Goal: Transaction & Acquisition: Purchase product/service

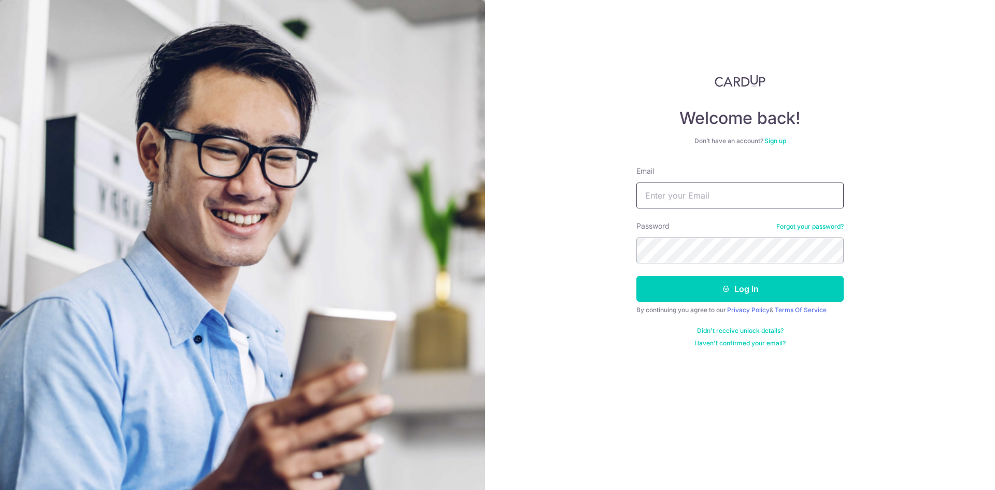
click at [701, 194] on input "Email" at bounding box center [740, 195] width 207 height 26
type input "ruelee1985@gmail.com"
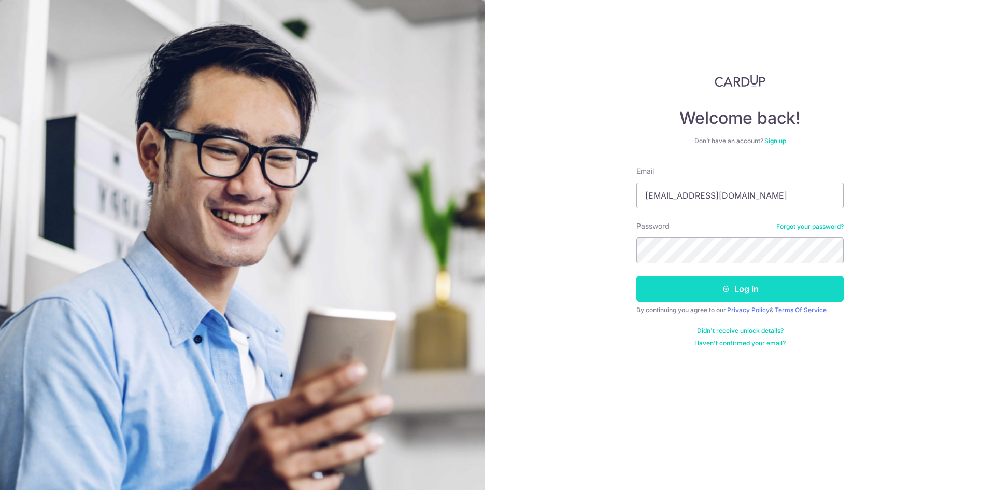
click at [746, 279] on button "Log in" at bounding box center [740, 289] width 207 height 26
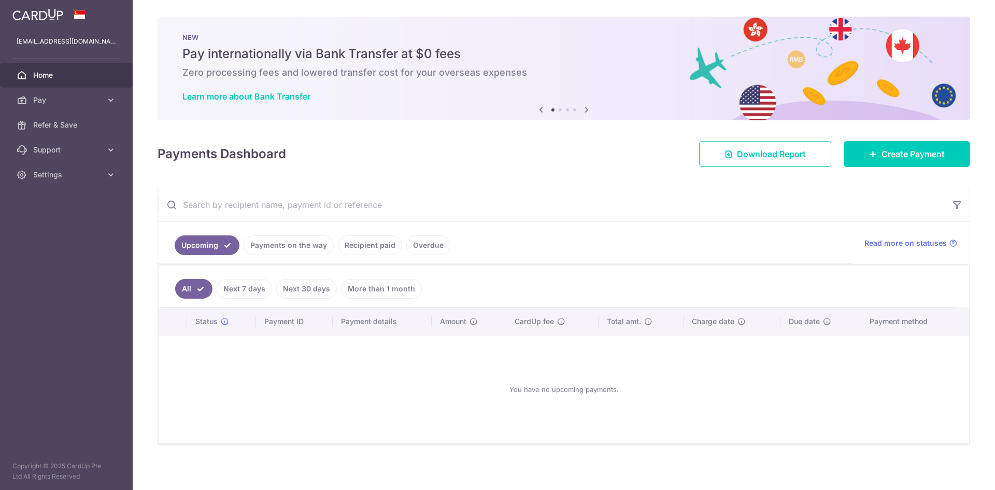
click at [378, 250] on link "Recipient paid" at bounding box center [370, 245] width 64 height 20
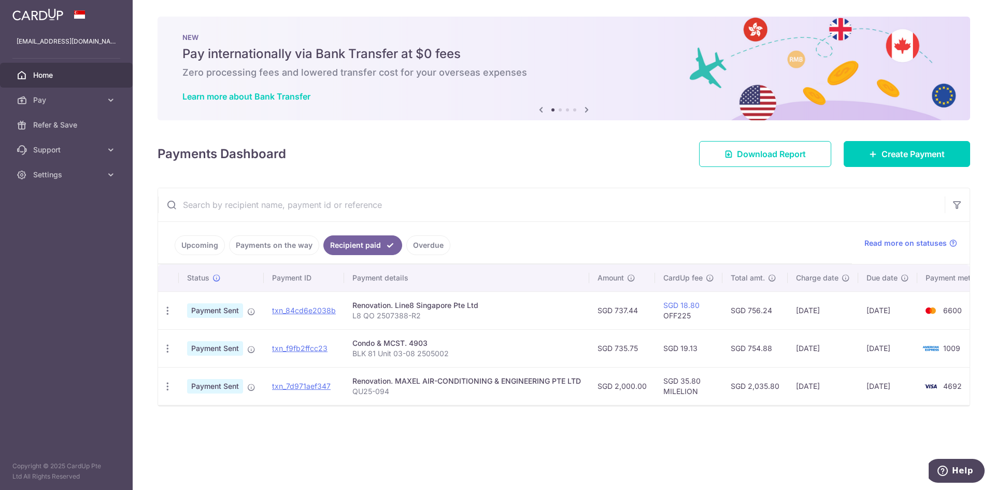
click at [216, 243] on link "Upcoming" at bounding box center [200, 245] width 50 height 20
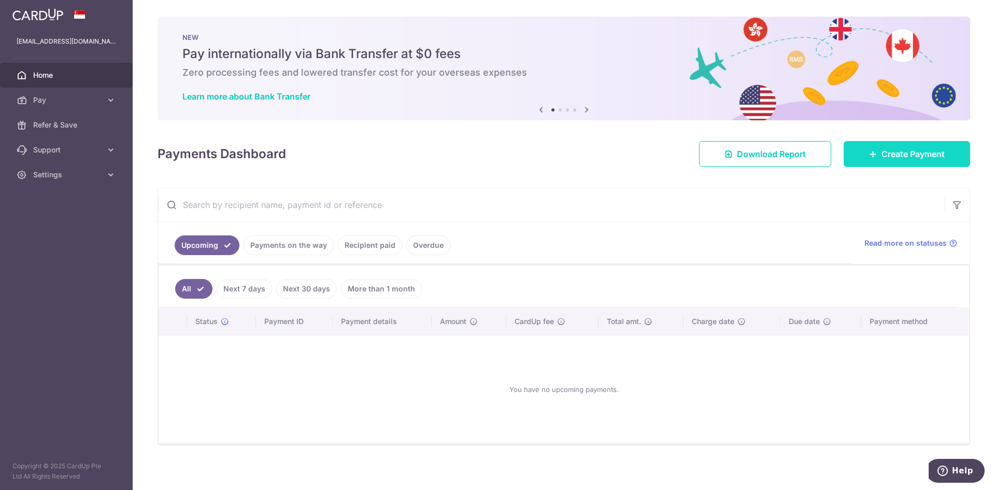
click at [915, 146] on link "Create Payment" at bounding box center [907, 154] width 126 height 26
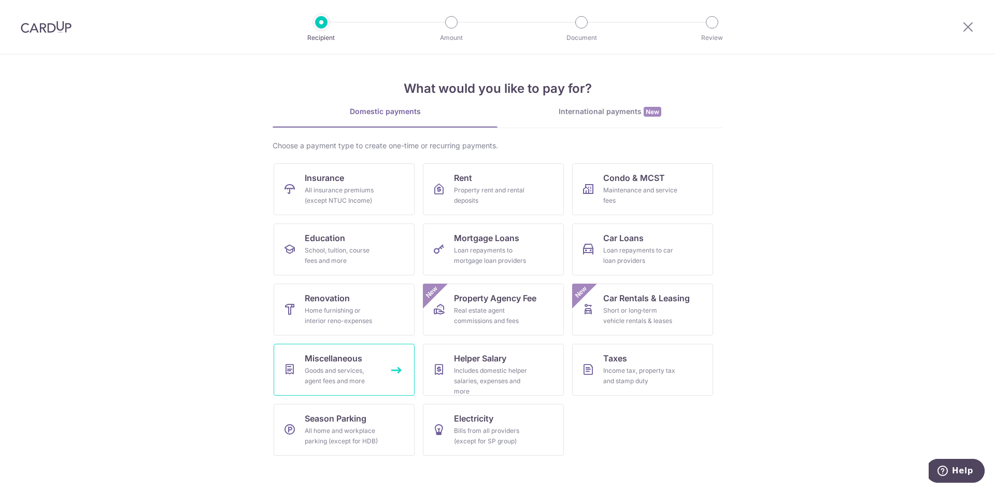
click at [353, 373] on div "Goods and services, agent fees and more" at bounding box center [342, 375] width 75 height 21
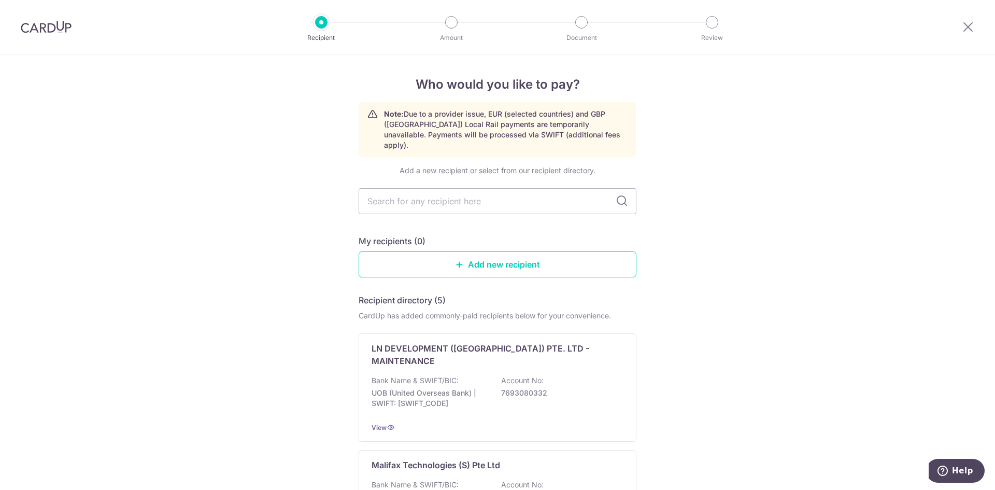
click at [501, 195] on input "text" at bounding box center [498, 201] width 278 height 26
click at [504, 251] on link "Add new recipient" at bounding box center [498, 264] width 278 height 26
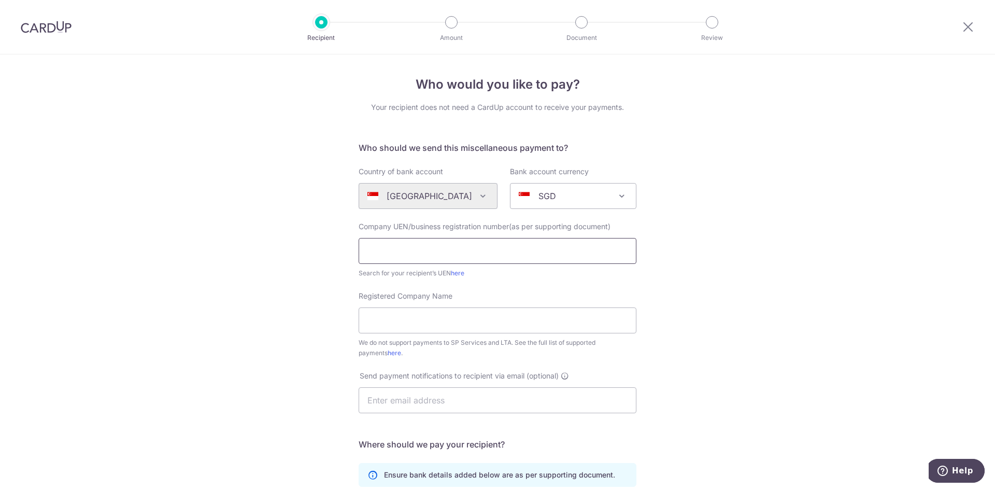
click at [434, 254] on input "text" at bounding box center [498, 251] width 278 height 26
type input "E"
type input "201708057Z"
click at [485, 319] on input "Registered Company Name" at bounding box center [498, 320] width 278 height 26
type input "EA ELECTRICAL & AIR-CONDITIONING PTE. LTD."
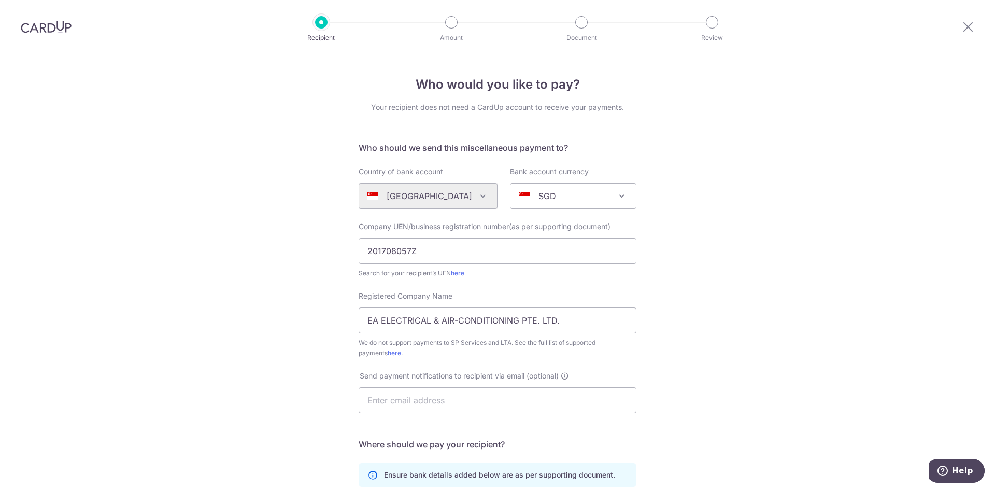
click at [718, 381] on div "Who would you like to pay? Your recipient does not need a CardUp account to rec…" at bounding box center [497, 375] width 995 height 643
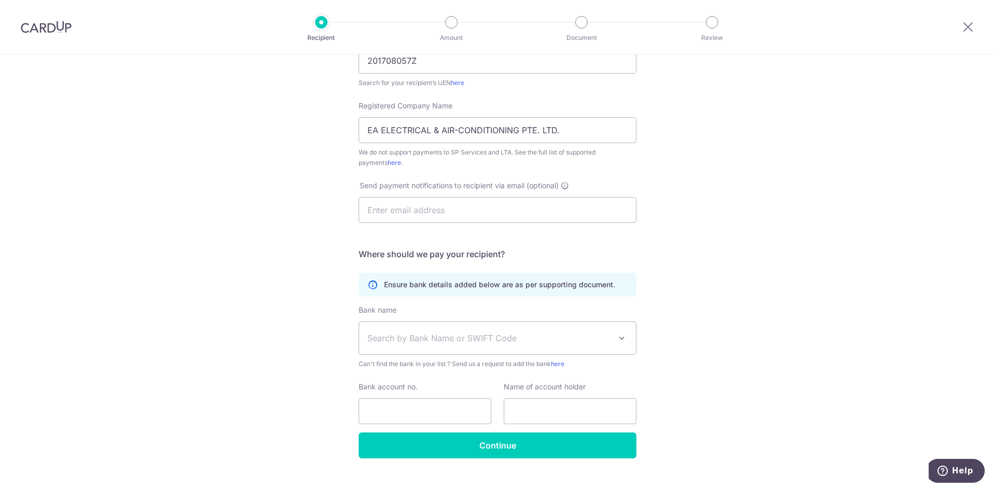
scroll to position [207, 0]
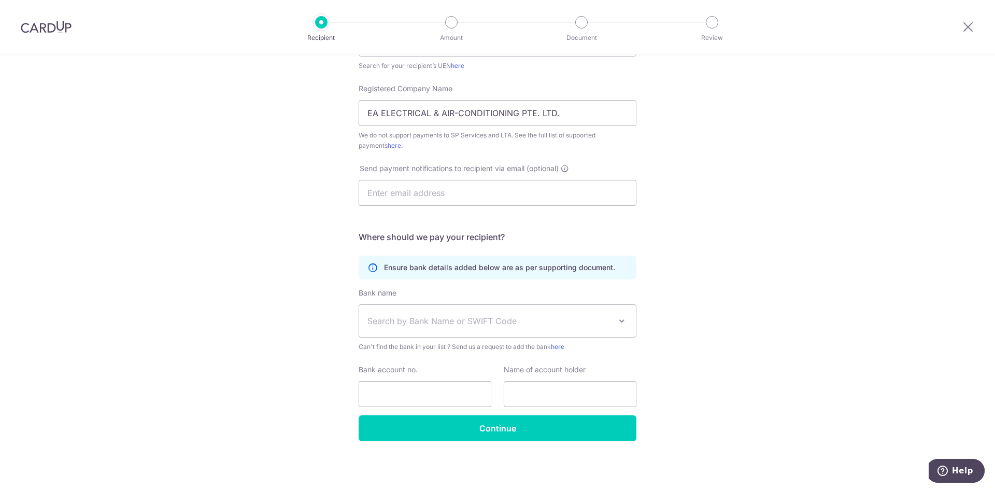
click at [511, 325] on span "Search by Bank Name or SWIFT Code" at bounding box center [490, 321] width 244 height 12
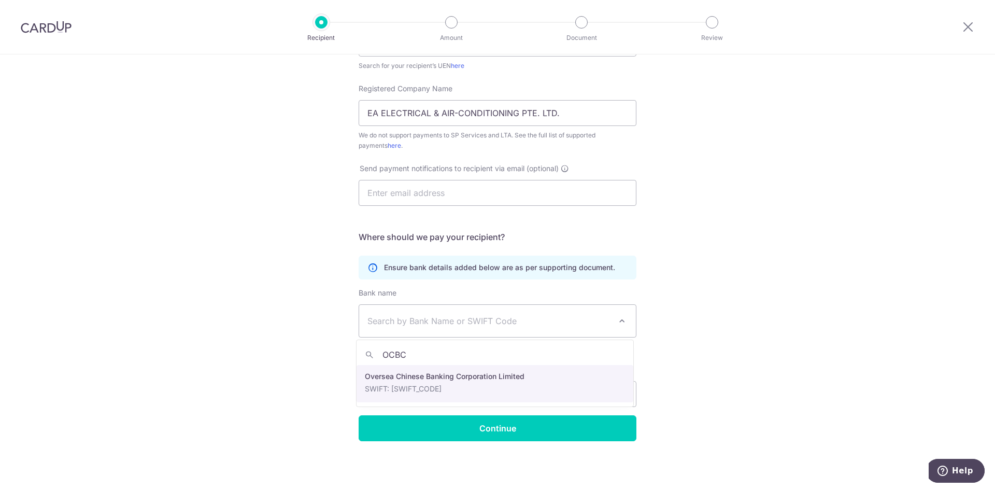
type input "OCBC"
select select "12"
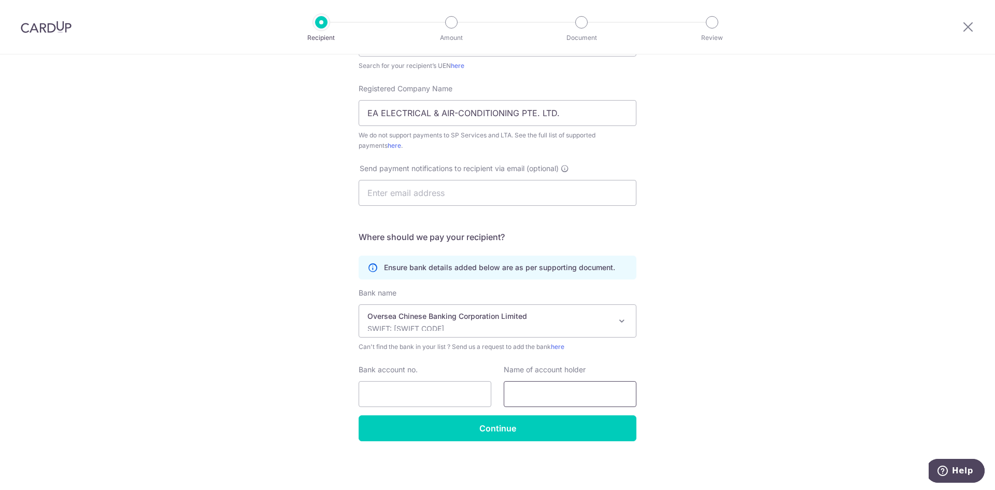
drag, startPoint x: 739, startPoint y: 318, endPoint x: 588, endPoint y: 382, distance: 163.8
click at [739, 318] on div "Who would you like to pay? Your recipient does not need a CardUp account to rec…" at bounding box center [497, 168] width 995 height 643
click at [433, 406] on input "Bank account no." at bounding box center [425, 394] width 133 height 26
type input "712175496001"
click at [586, 383] on input "text" at bounding box center [570, 394] width 133 height 26
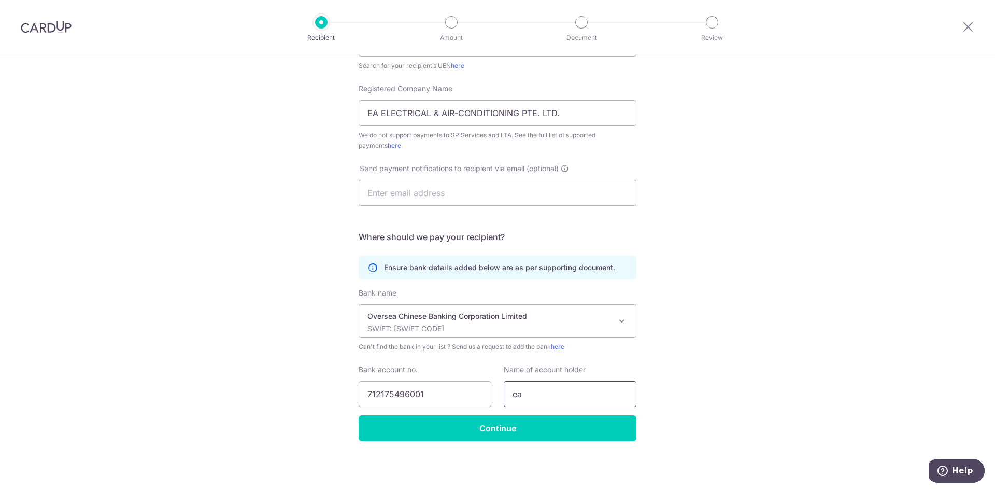
type input "e"
type input "EA ELECTRICAL & AIR-CONDITIONING PTE. LTD."
click at [665, 384] on div "Who would you like to pay? Your recipient does not need a CardUp account to rec…" at bounding box center [497, 168] width 995 height 643
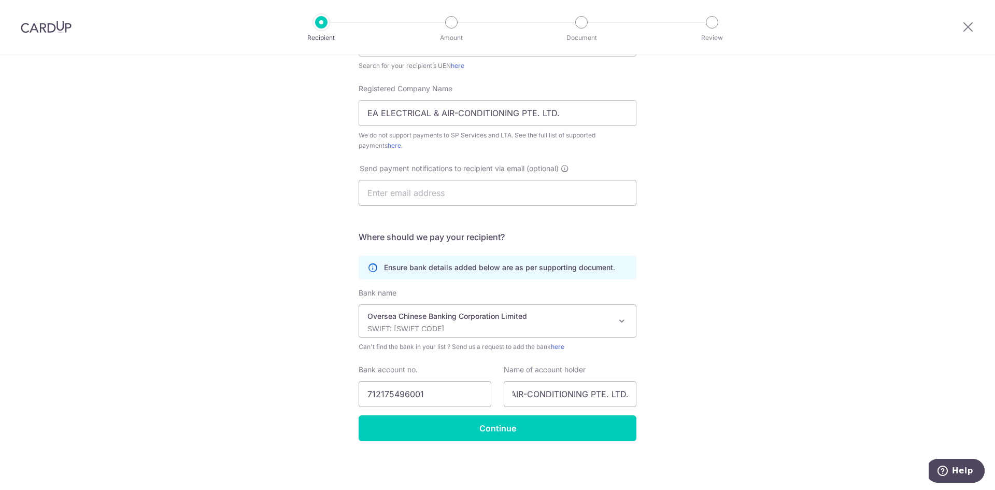
scroll to position [0, 0]
click at [565, 435] on input "Continue" at bounding box center [498, 428] width 278 height 26
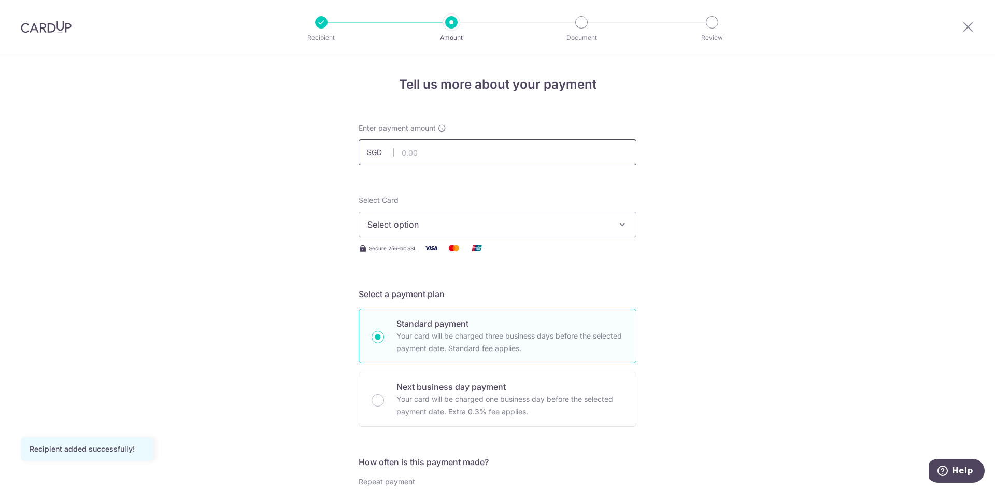
click at [466, 149] on input "text" at bounding box center [498, 152] width 278 height 26
type input "2,446.50"
click at [541, 215] on button "Select option" at bounding box center [498, 225] width 278 height 26
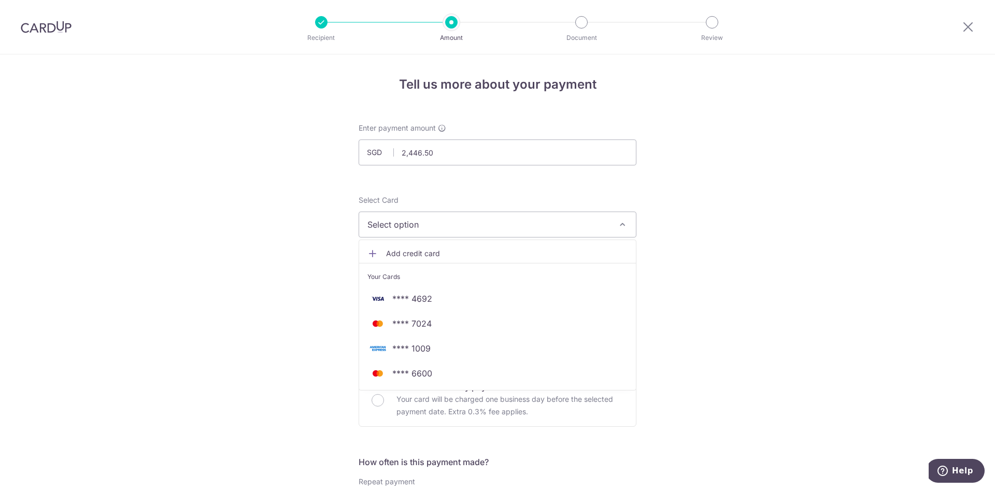
click at [388, 349] on span "**** 1009" at bounding box center [498, 348] width 260 height 12
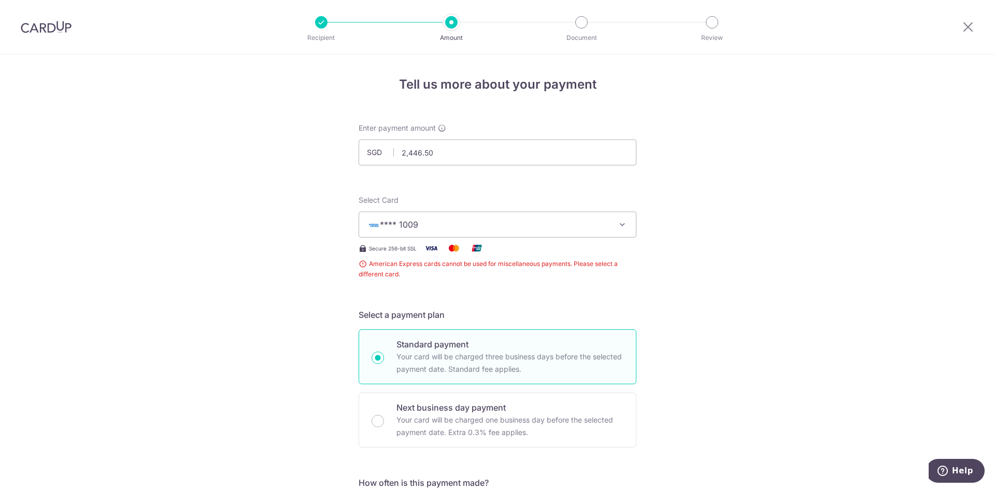
click at [550, 229] on span "**** 1009" at bounding box center [489, 224] width 242 height 12
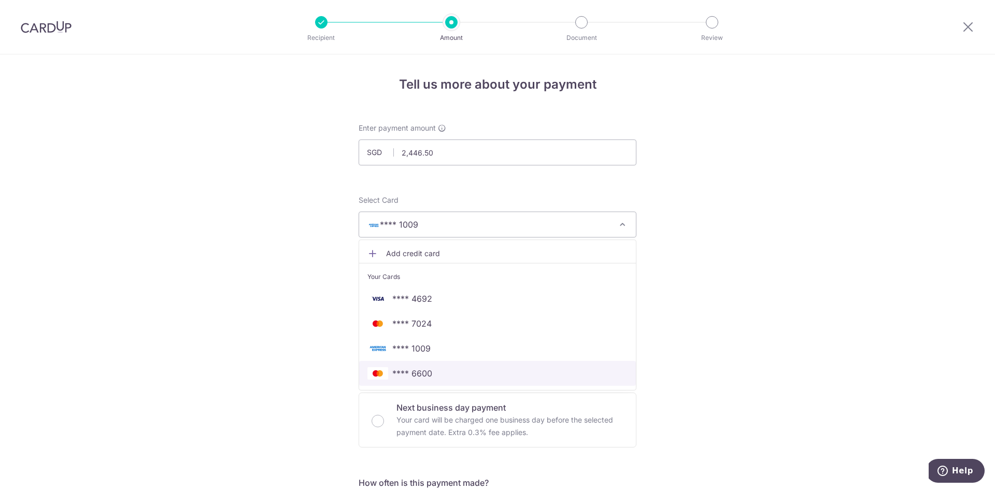
click at [440, 372] on span "**** 6600" at bounding box center [498, 373] width 260 height 12
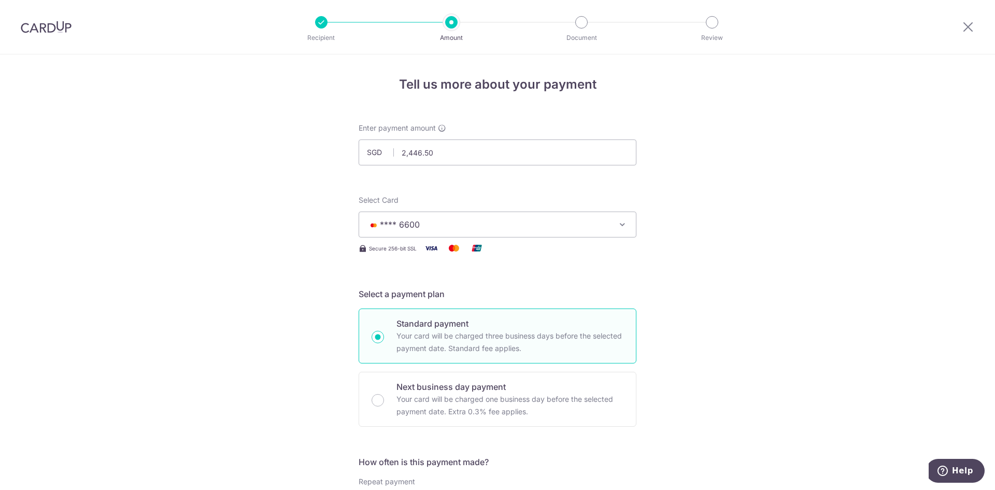
click at [580, 235] on button "**** 6600" at bounding box center [498, 225] width 278 height 26
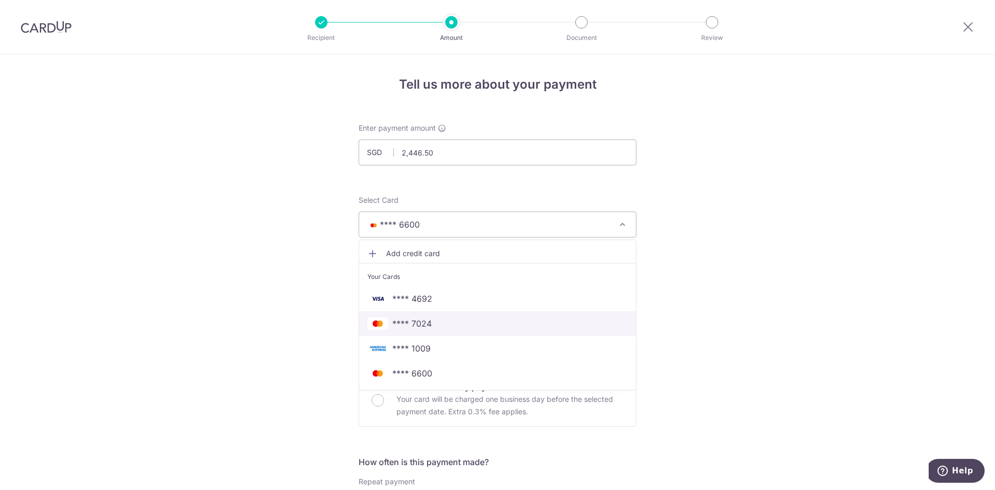
click at [413, 329] on span "**** 7024" at bounding box center [411, 323] width 39 height 12
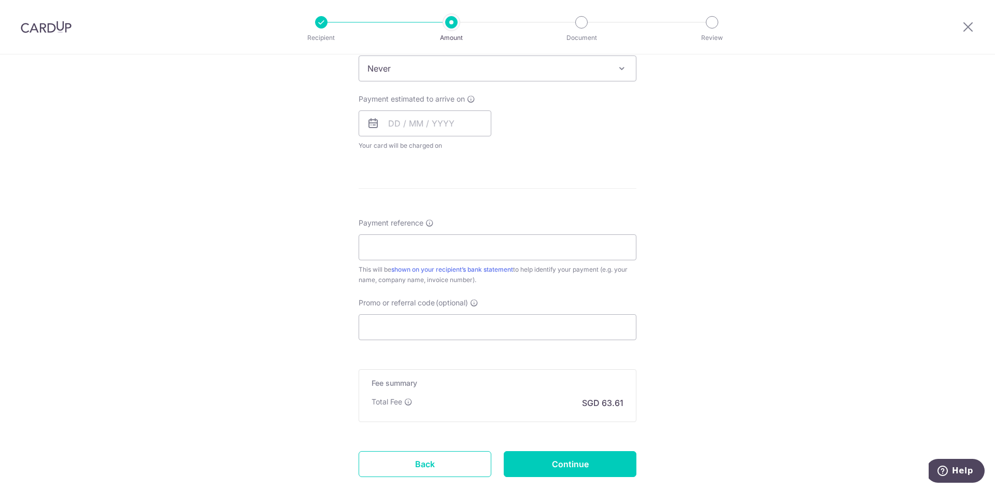
scroll to position [502, 0]
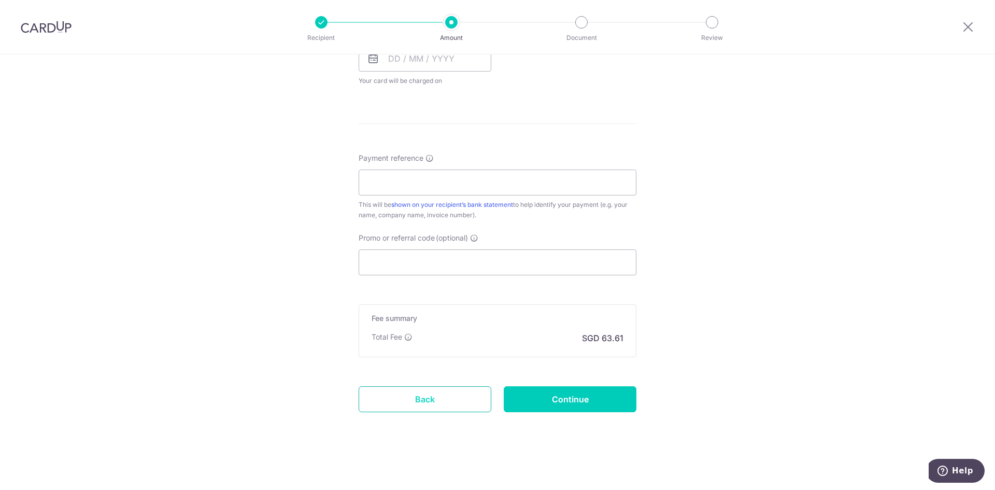
click at [419, 403] on link "Back" at bounding box center [425, 399] width 133 height 26
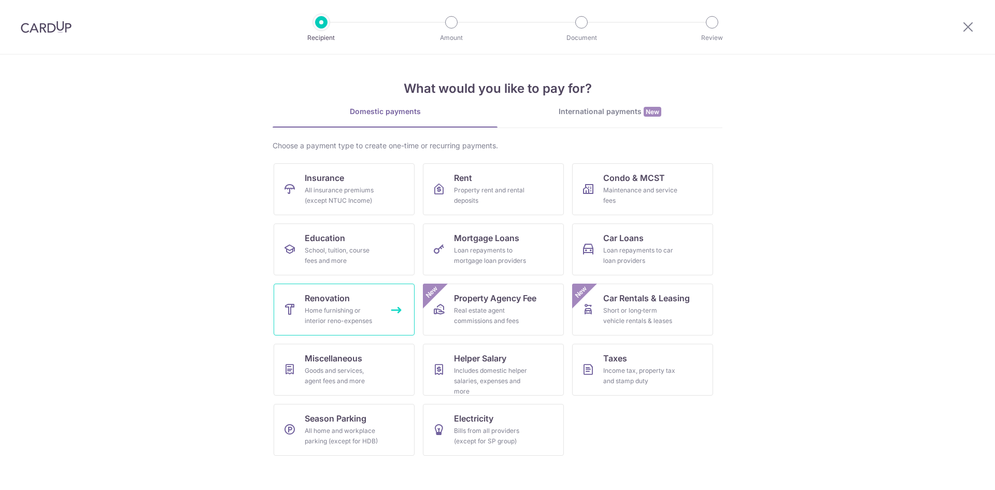
click at [377, 313] on div "Home furnishing or interior reno-expenses" at bounding box center [342, 315] width 75 height 21
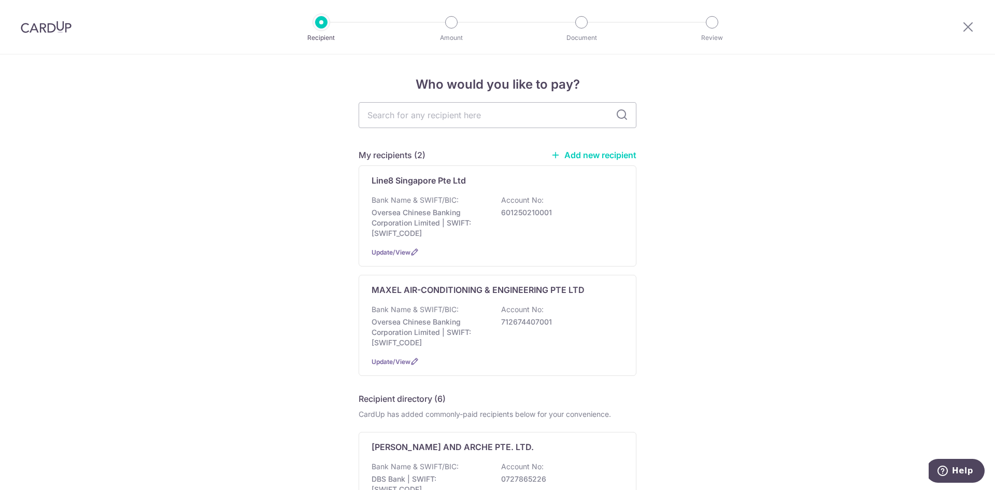
click at [603, 153] on link "Add new recipient" at bounding box center [594, 155] width 86 height 10
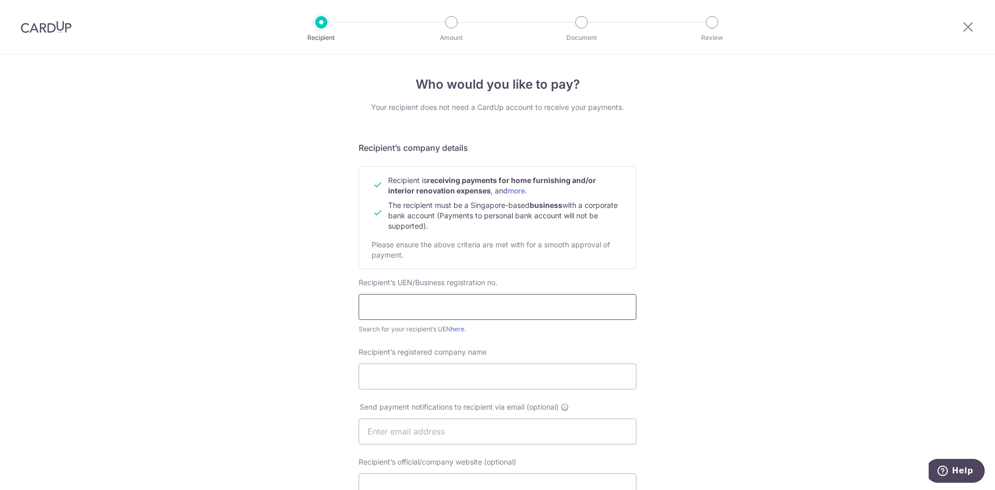
click at [443, 299] on input "text" at bounding box center [498, 307] width 278 height 26
type input "201708057Z"
click at [417, 378] on input "Recipient’s registered company name" at bounding box center [498, 376] width 278 height 26
type input "EA ELECTRICAL & AIR-CONDITIONING PTE. LTD."
click at [435, 431] on input "text" at bounding box center [498, 431] width 278 height 26
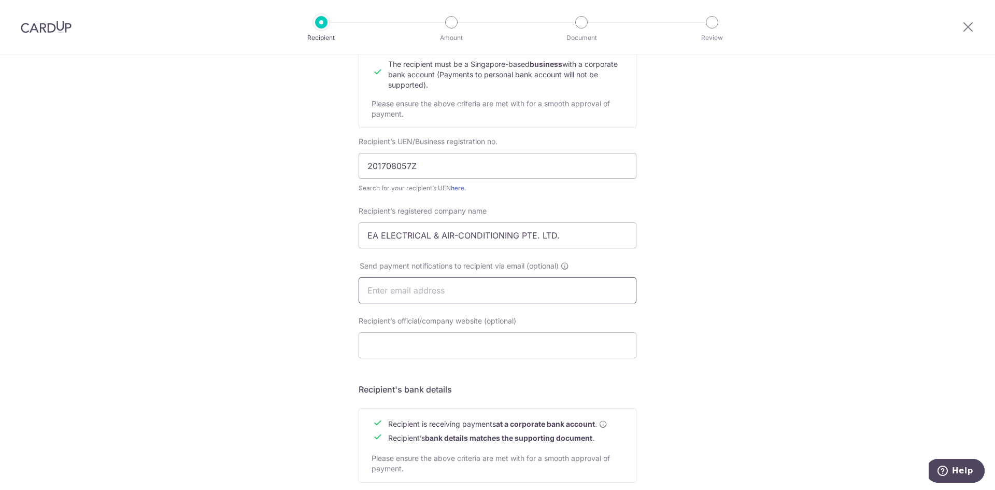
scroll to position [156, 0]
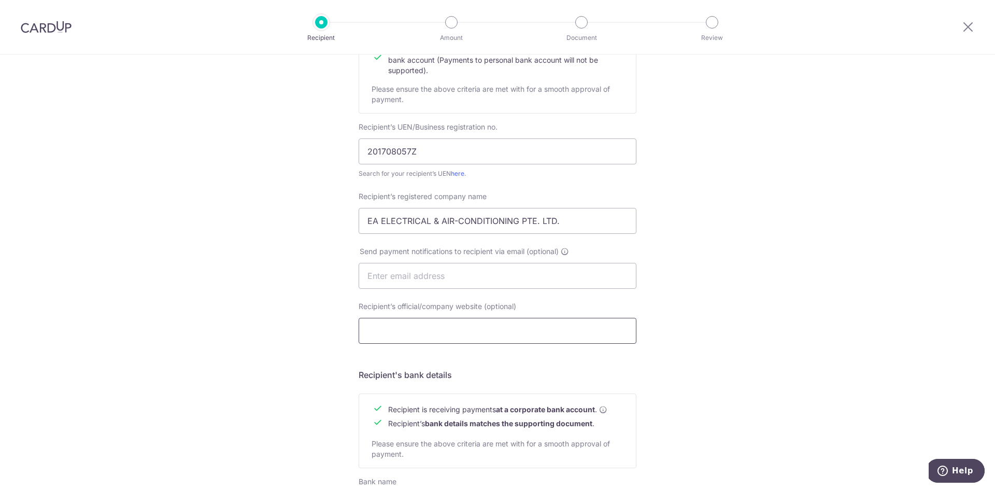
click at [444, 335] on input "Recipient’s official/company website (optional)" at bounding box center [498, 331] width 278 height 26
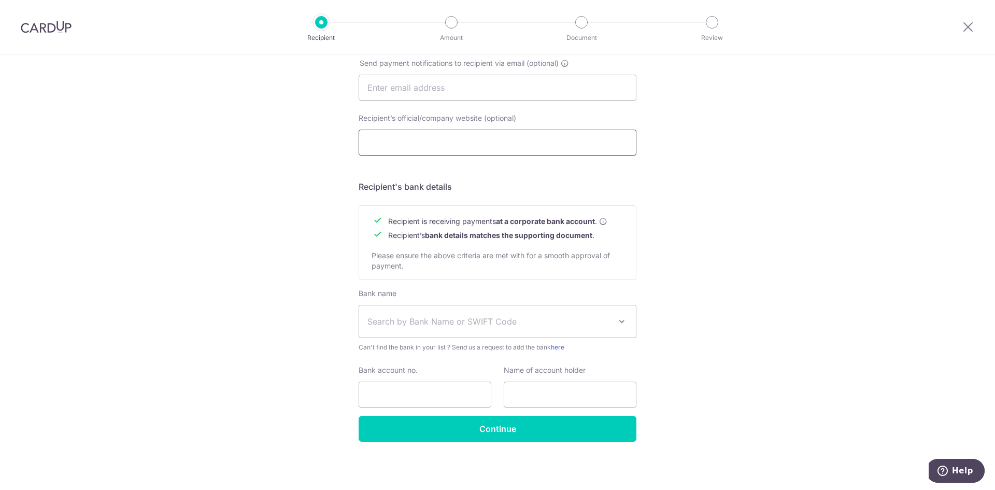
scroll to position [344, 0]
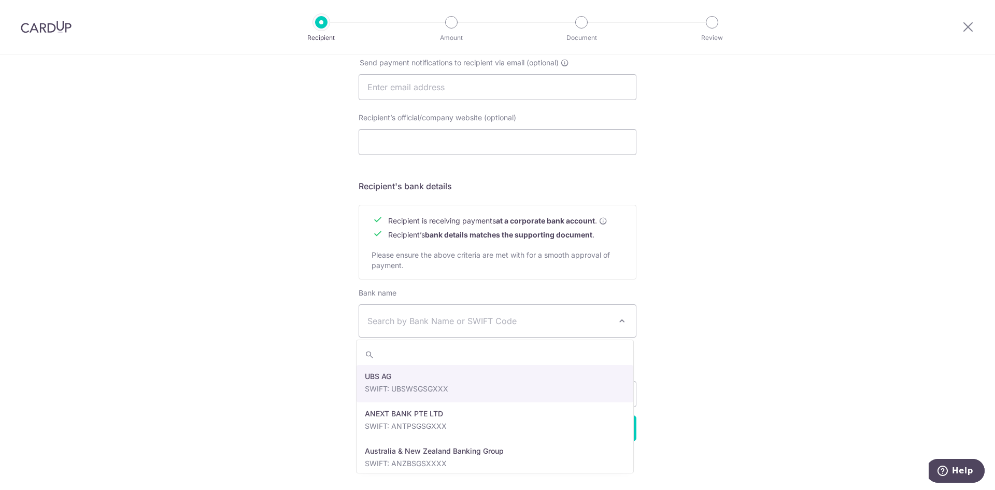
click at [512, 325] on span "Search by Bank Name or SWIFT Code" at bounding box center [490, 321] width 244 height 12
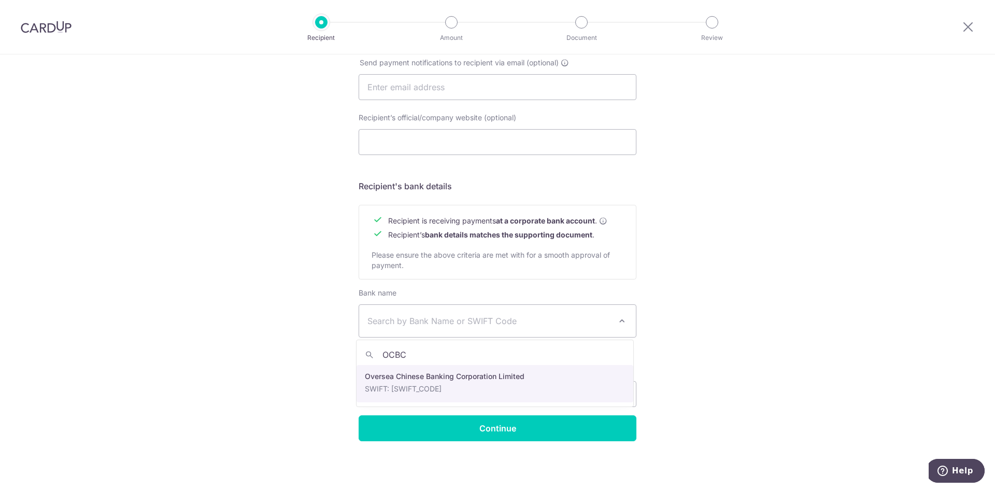
type input "OCBC"
select select "12"
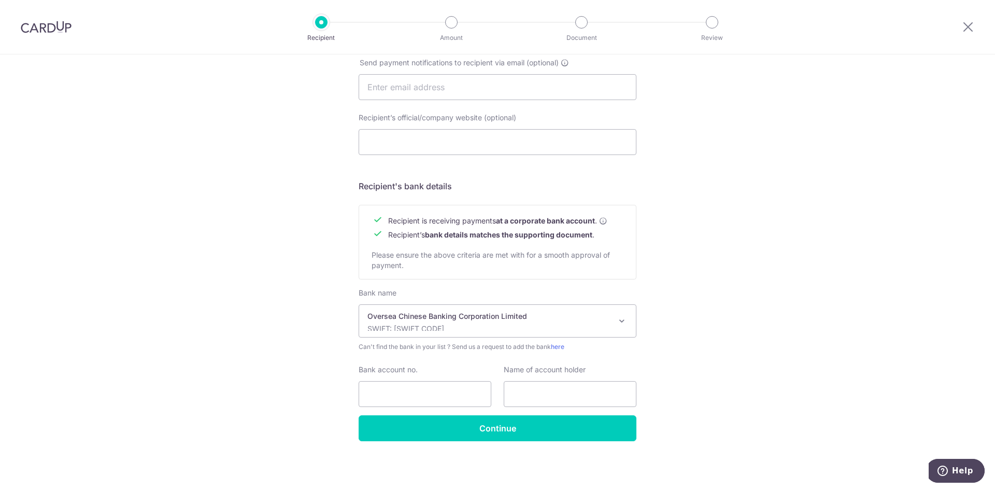
click at [738, 296] on div "Who would you like to pay? Your recipient does not need a CardUp account to rec…" at bounding box center [497, 100] width 995 height 780
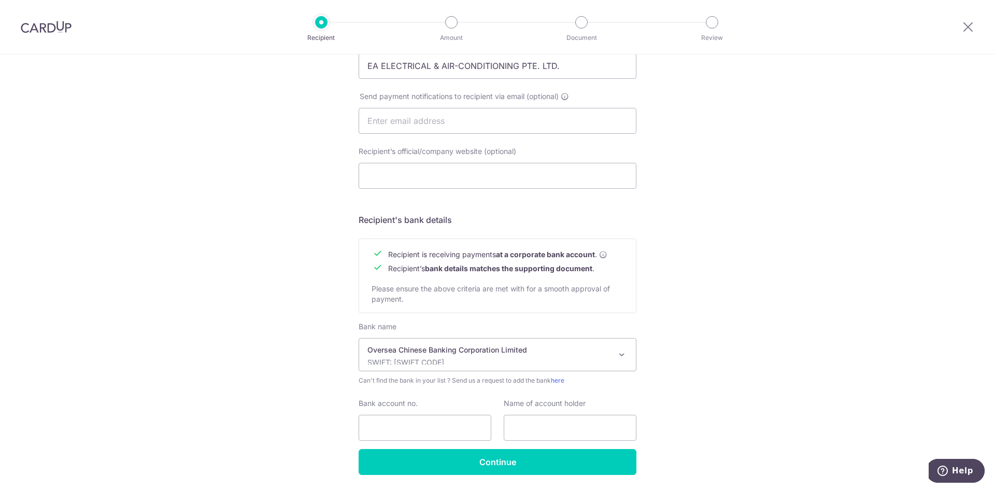
scroll to position [311, 0]
click at [431, 416] on input "Bank account no." at bounding box center [425, 427] width 133 height 26
click at [547, 421] on input "text" at bounding box center [570, 427] width 133 height 26
type input "EA ELECTRICAL & AIR-CONDITIONING PTE. LTD."
click at [730, 392] on div "Who would you like to pay? Your recipient does not need a CardUp account to rec…" at bounding box center [497, 133] width 995 height 780
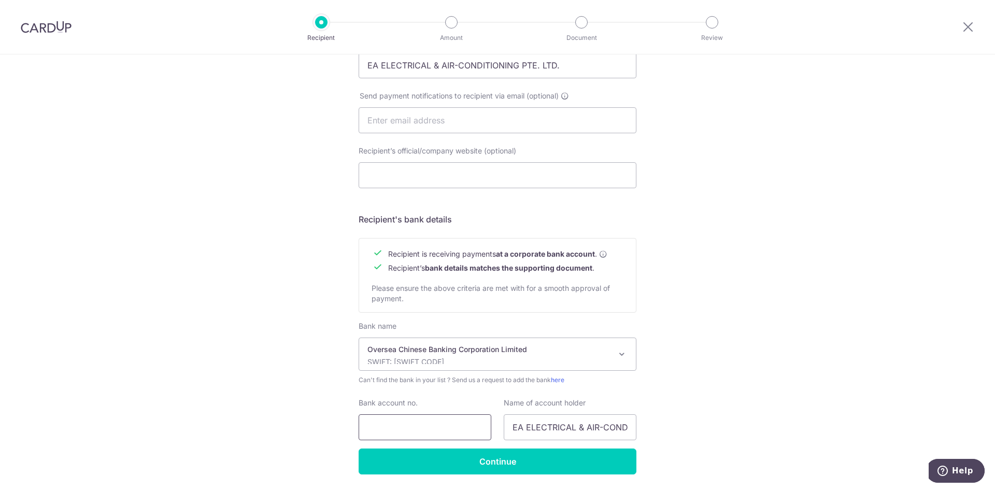
click at [430, 427] on input "Bank account no." at bounding box center [425, 427] width 133 height 26
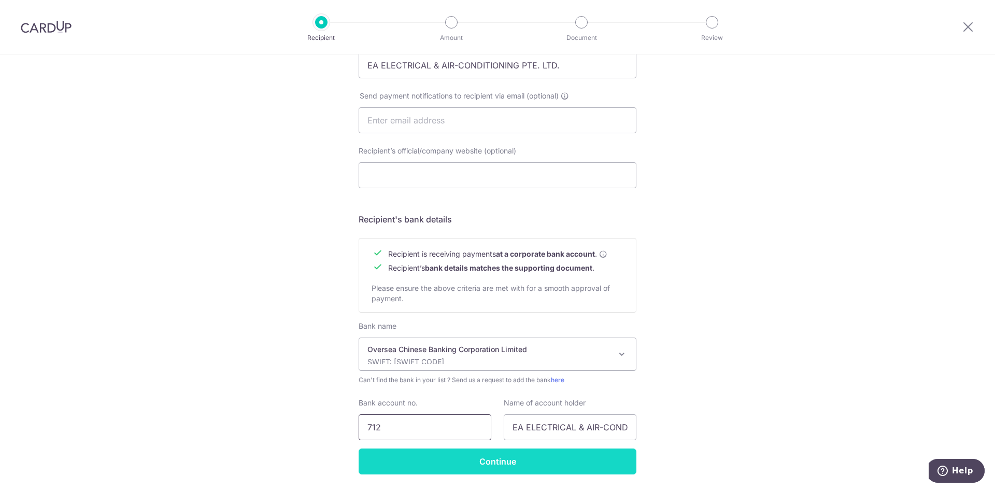
type input "712175496001"
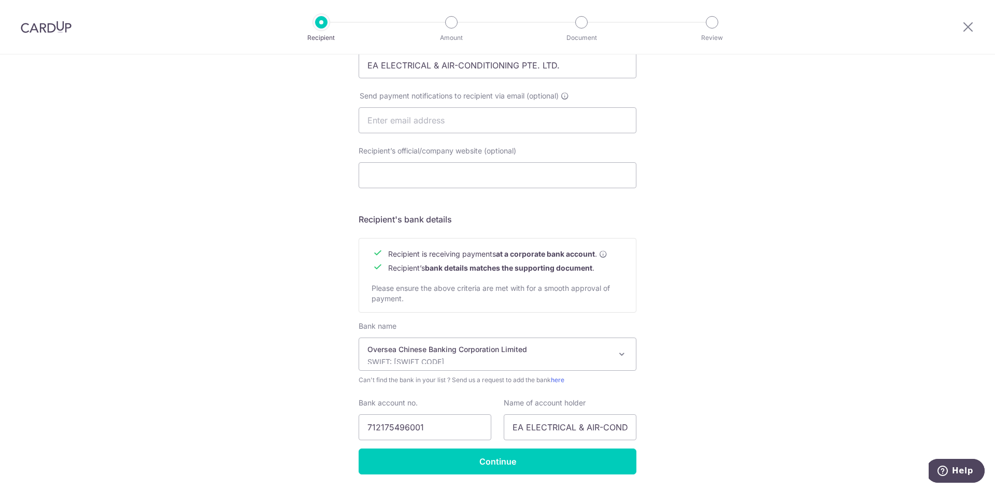
click at [718, 407] on div "Who would you like to pay? Your recipient does not need a CardUp account to rec…" at bounding box center [497, 133] width 995 height 780
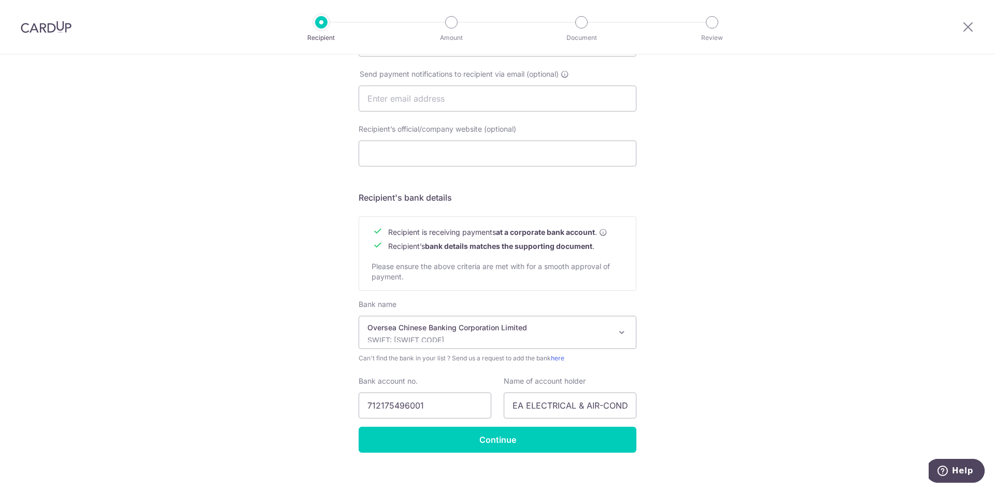
scroll to position [344, 0]
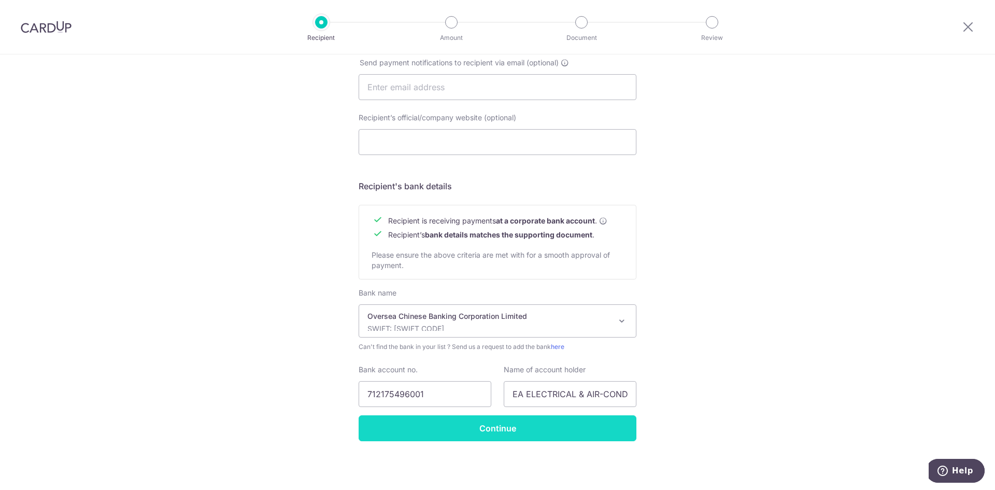
click at [588, 432] on input "Continue" at bounding box center [498, 428] width 278 height 26
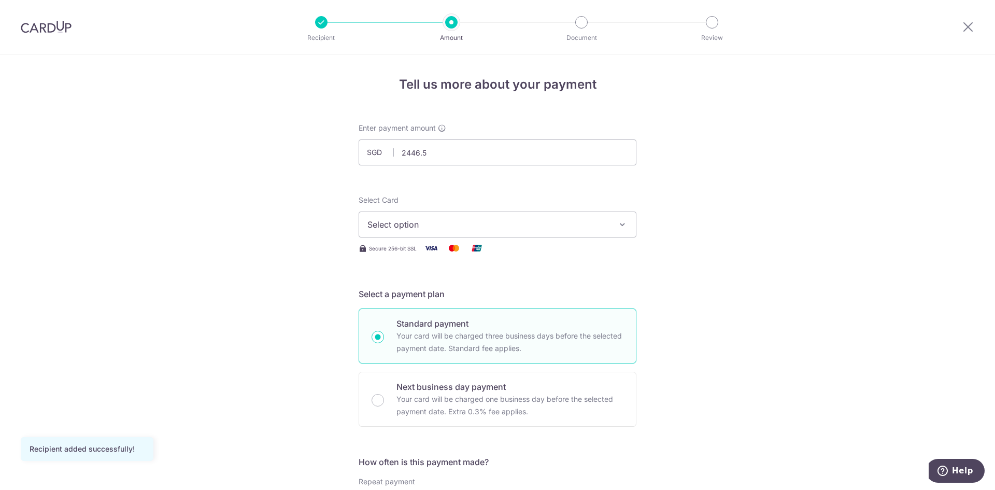
type input "2,446.50"
click at [543, 217] on button "Select option" at bounding box center [498, 225] width 278 height 26
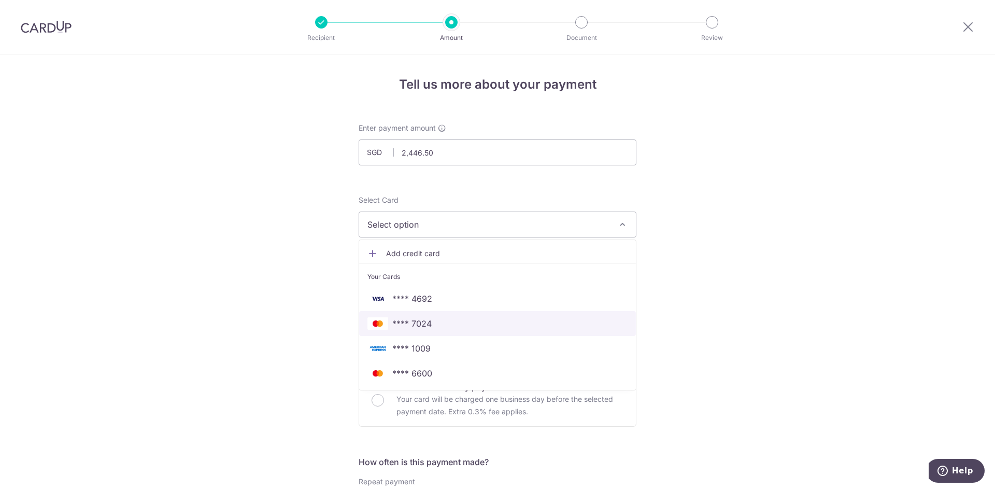
drag, startPoint x: 428, startPoint y: 322, endPoint x: 551, endPoint y: 304, distance: 124.3
click at [428, 322] on span "**** 7024" at bounding box center [411, 323] width 39 height 12
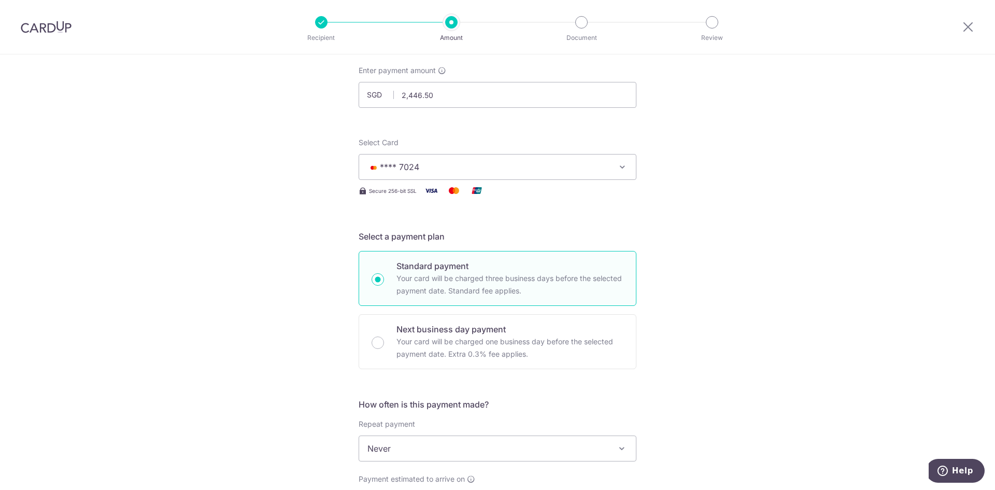
scroll to position [156, 0]
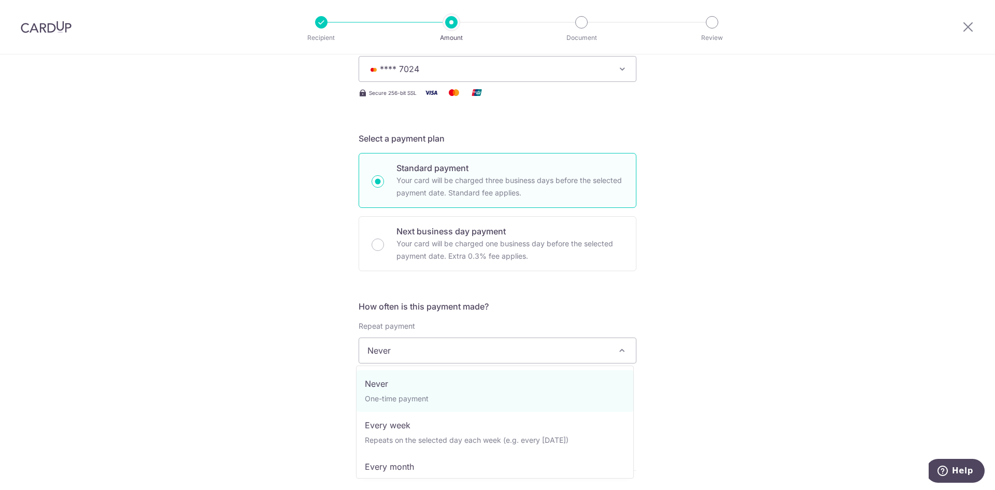
click at [543, 353] on span "Never" at bounding box center [497, 350] width 277 height 25
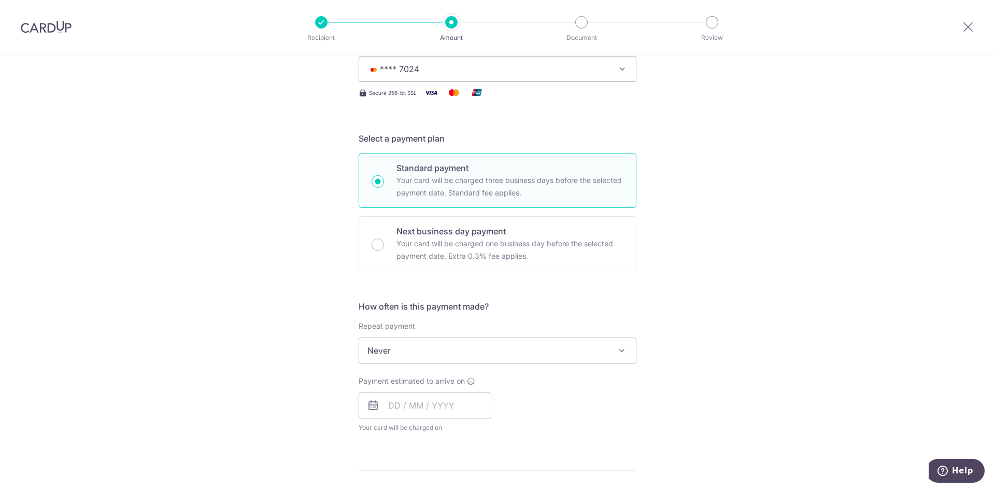
click at [543, 353] on span "Never" at bounding box center [497, 350] width 277 height 25
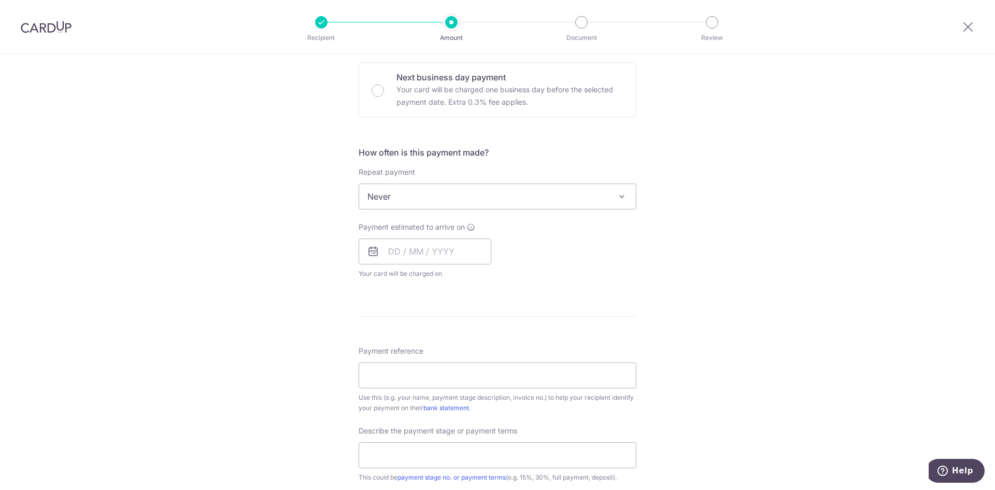
scroll to position [311, 0]
click at [431, 252] on input "text" at bounding box center [425, 250] width 133 height 26
click at [479, 343] on link "12" at bounding box center [483, 344] width 17 height 17
type input "[DATE]"
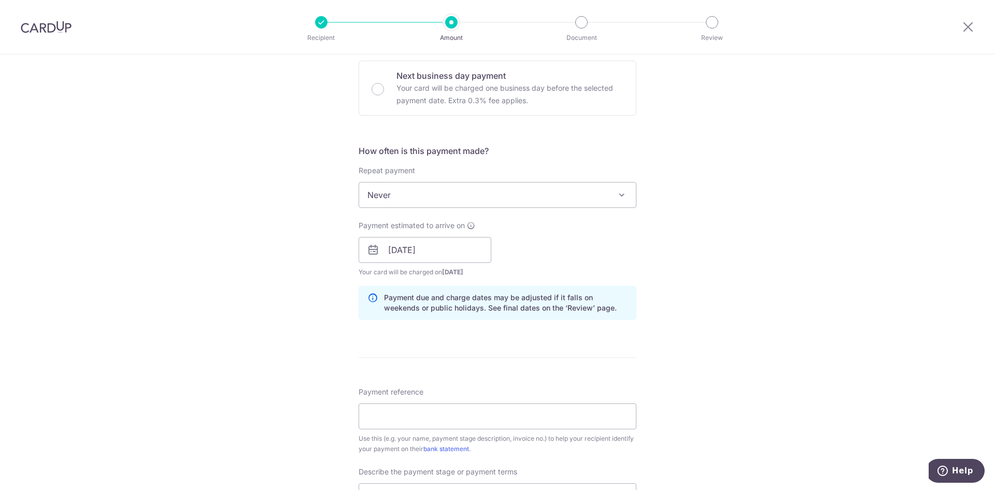
click at [659, 303] on div "Tell us more about your payment Enter payment amount SGD 2,446.50 2446.50 Recip…" at bounding box center [497, 268] width 995 height 1050
drag, startPoint x: 405, startPoint y: 272, endPoint x: 509, endPoint y: 272, distance: 104.2
click at [509, 272] on div "Payment estimated to arrive on [DATE] Prev Next Sep Oct Nov [DATE] 2026 2027 20…" at bounding box center [498, 248] width 290 height 57
click at [523, 267] on div "Payment estimated to arrive on [DATE] Prev Next Sep Oct Nov [DATE] 2026 2027 20…" at bounding box center [498, 248] width 290 height 57
drag, startPoint x: 595, startPoint y: 308, endPoint x: 607, endPoint y: 310, distance: 12.6
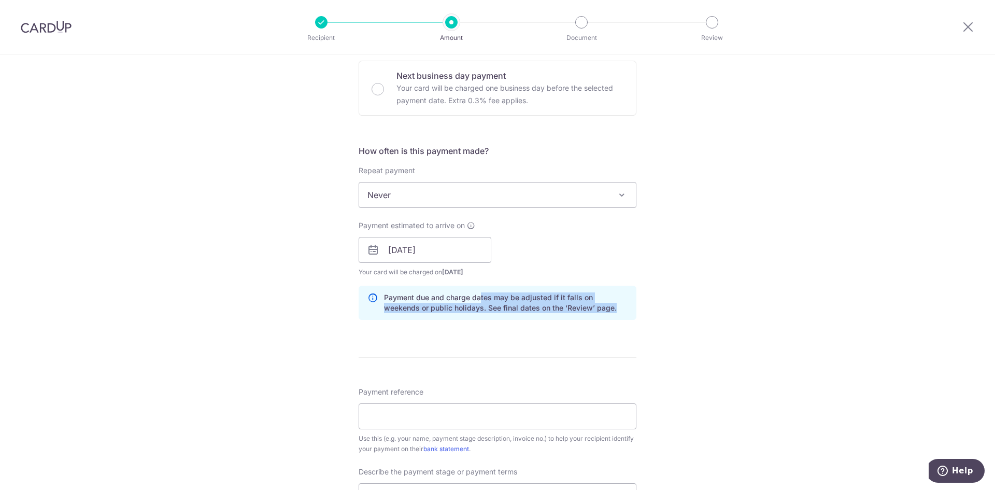
click at [607, 310] on p "Payment due and charge dates may be adjusted if it falls on weekends or public …" at bounding box center [506, 302] width 244 height 21
click at [698, 341] on div "Tell us more about your payment Enter payment amount SGD 2,446.50 2446.50 Recip…" at bounding box center [497, 268] width 995 height 1050
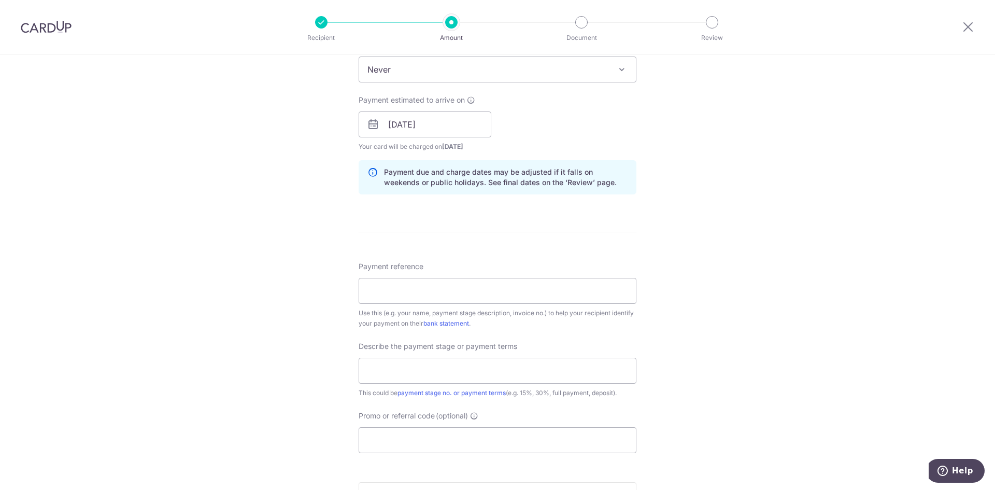
scroll to position [467, 0]
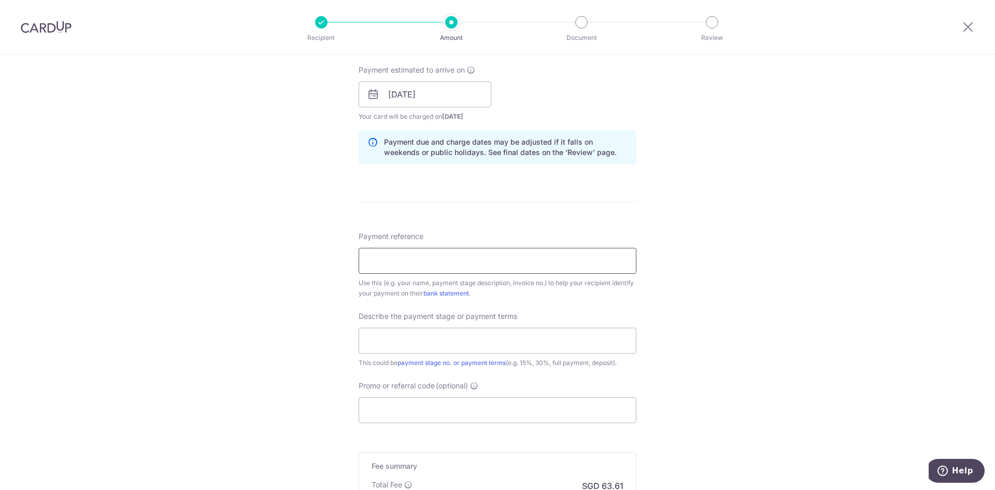
click at [467, 269] on input "Payment reference" at bounding box center [498, 261] width 278 height 26
click at [498, 343] on input "text" at bounding box center [498, 341] width 278 height 26
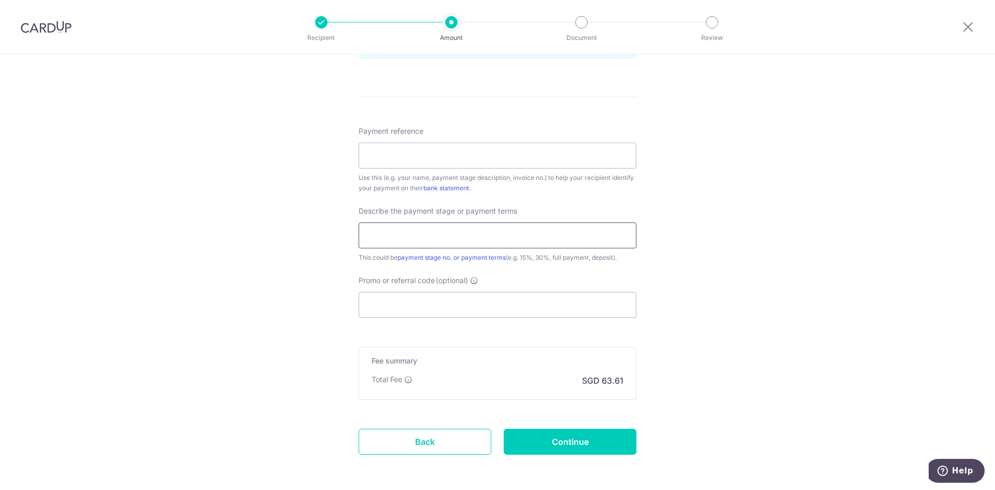
scroll to position [614, 0]
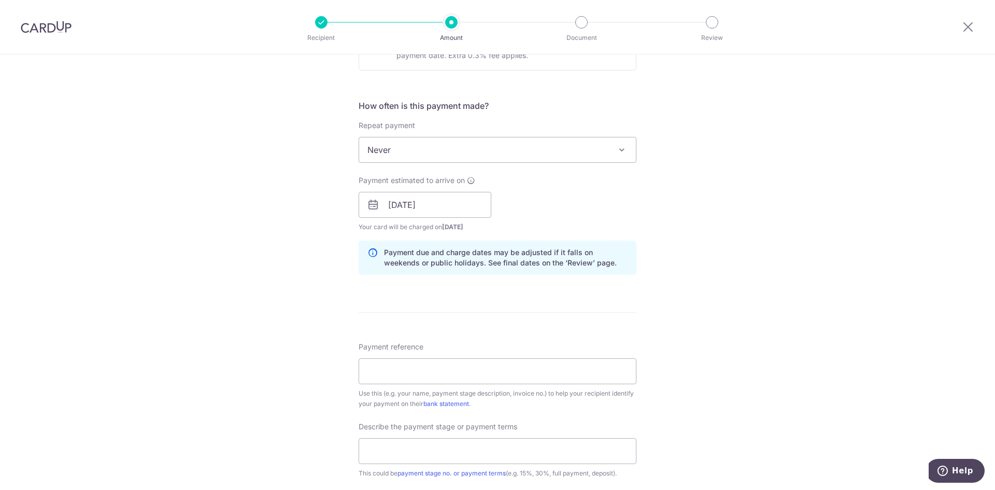
scroll to position [355, 0]
click at [744, 288] on div "Tell us more about your payment Enter payment amount SGD 2,446.50 2446.50 Recip…" at bounding box center [497, 224] width 995 height 1050
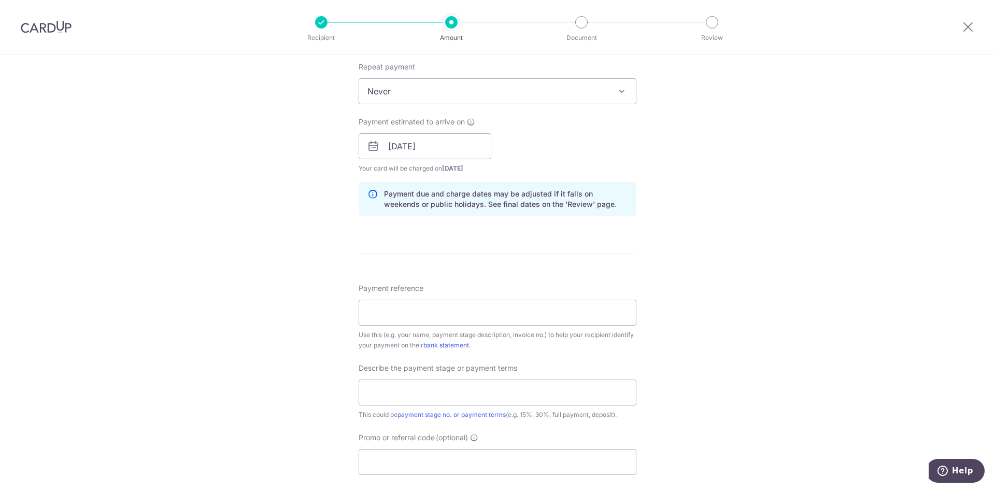
scroll to position [614, 0]
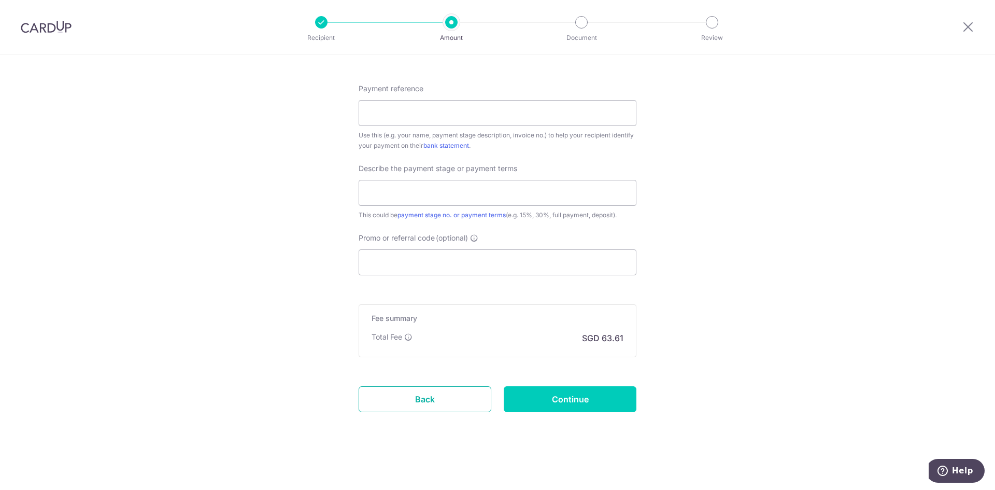
drag, startPoint x: 415, startPoint y: 397, endPoint x: 538, endPoint y: 63, distance: 355.3
click at [415, 397] on link "Back" at bounding box center [425, 399] width 133 height 26
